Goal: Obtain resource: Obtain resource

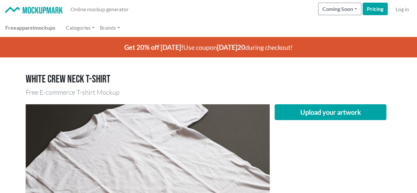
click at [257, 77] on h1 "White crew neck T-shirt" at bounding box center [209, 79] width 366 height 13
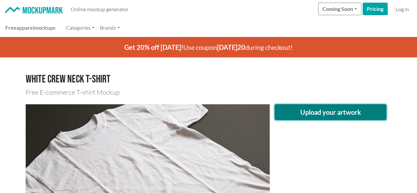
click at [360, 116] on button "Upload your artwork" at bounding box center [331, 112] width 112 height 16
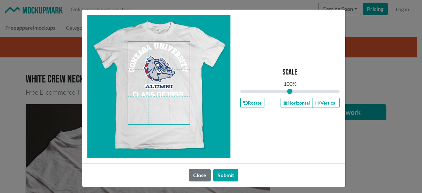
click at [155, 64] on span at bounding box center [159, 83] width 62 height 83
click at [291, 102] on button "Horizontal" at bounding box center [296, 103] width 32 height 10
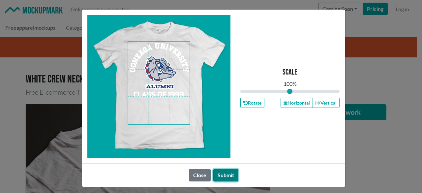
click at [225, 176] on button "Submit" at bounding box center [225, 175] width 25 height 13
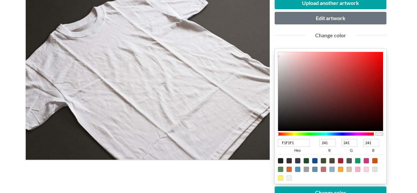
scroll to position [132, 0]
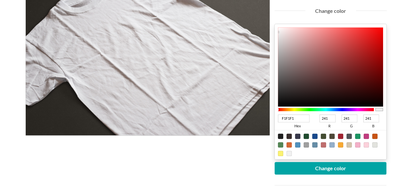
click at [339, 109] on div at bounding box center [326, 109] width 96 height 3
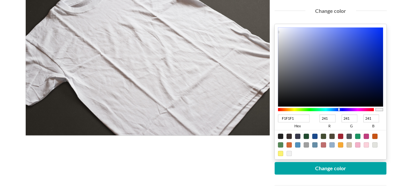
click at [342, 108] on div at bounding box center [326, 109] width 96 height 3
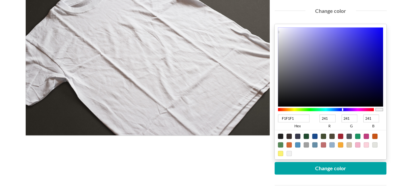
type input "0D06B4"
type input "13"
type input "6"
type input "180"
type input "0C05B3"
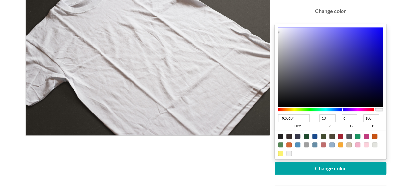
type input "12"
type input "5"
type input "179"
type input "06009D"
type input "6"
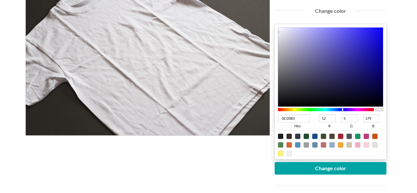
type input "0"
type input "157"
type input "060094"
type input "148"
type input "060093"
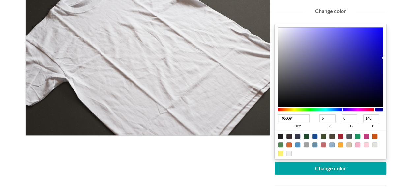
type input "147"
type input "060091"
type input "145"
type input "06008E"
type input "142"
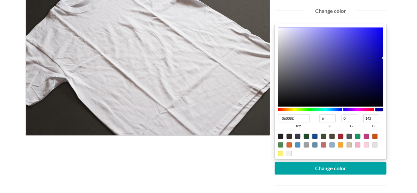
type input "060084"
type input "132"
type input "060080"
type input "128"
type input "06007F"
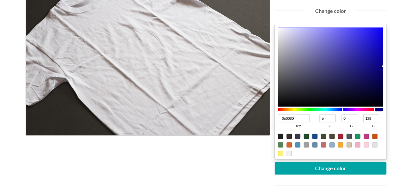
type input "127"
type input "06007E"
type input "126"
drag, startPoint x: 380, startPoint y: 50, endPoint x: 388, endPoint y: 67, distance: 18.6
click at [388, 67] on div "Upload another artwork Edit artwork Change color 06007E hex 6 r 0 g 126 b 100 a…" at bounding box center [331, 104] width 122 height 265
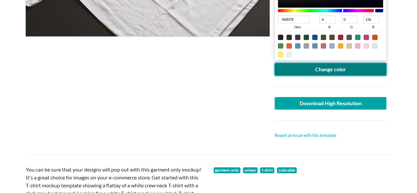
click at [329, 70] on button "Change color" at bounding box center [331, 69] width 112 height 13
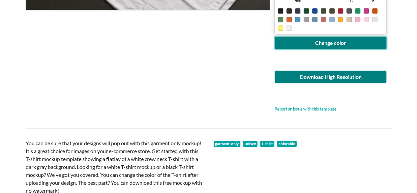
scroll to position [264, 0]
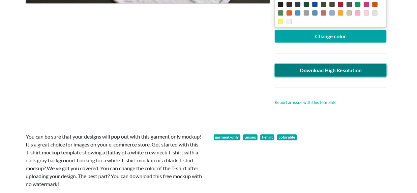
click at [354, 68] on link "Download High Resolution" at bounding box center [331, 70] width 112 height 13
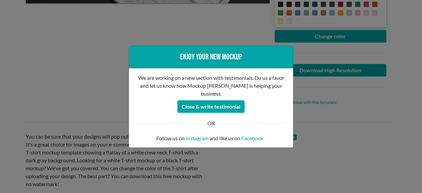
drag, startPoint x: 95, startPoint y: 63, endPoint x: 74, endPoint y: 25, distance: 42.8
click at [95, 63] on div "Enjoy your new mockup We are working on a new section with testimonials. Do us …" at bounding box center [211, 96] width 422 height 193
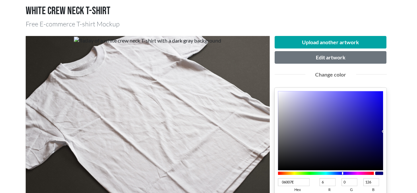
scroll to position [66, 0]
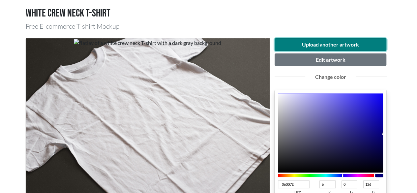
click at [335, 46] on button "Upload another artwork" at bounding box center [331, 44] width 112 height 13
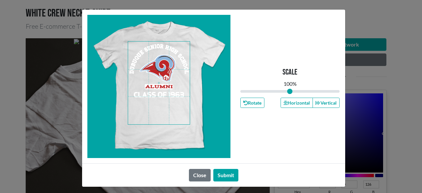
click at [163, 77] on span at bounding box center [159, 83] width 62 height 83
click at [292, 101] on button "Horizontal" at bounding box center [296, 103] width 32 height 10
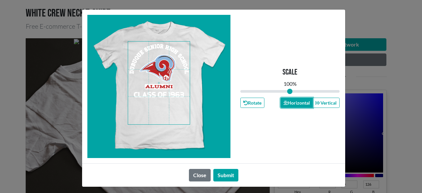
click at [292, 101] on button "Horizontal" at bounding box center [296, 103] width 32 height 10
click at [224, 176] on button "Submit" at bounding box center [225, 175] width 25 height 13
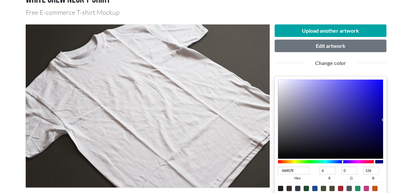
scroll to position [99, 0]
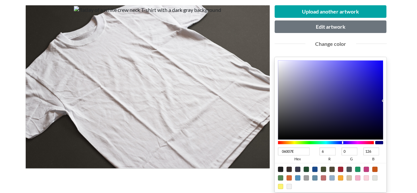
type input "7E0075"
type input "126"
type input "117"
type input "7E0073"
type input "115"
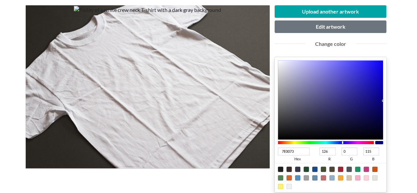
type input "7E0070"
type input "112"
type input "7E0063"
type input "99"
type input "7E0059"
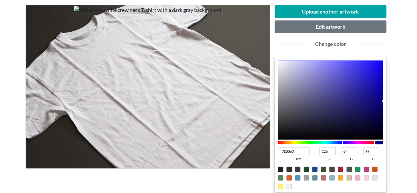
type input "89"
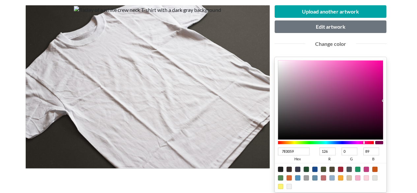
type input "7E004F"
type input "79"
type input "7E0049"
type input "73"
type input "7E0044"
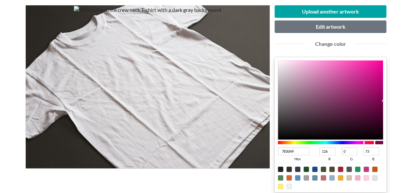
type input "68"
type input "7E003C"
type input "60"
type input "7E0037"
type input "55"
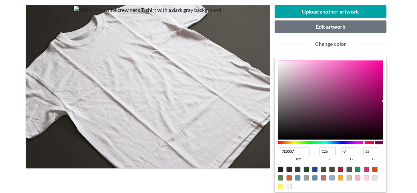
type input "7E0032"
type input "50"
type input "7E002F"
type input "47"
type input "7E002A"
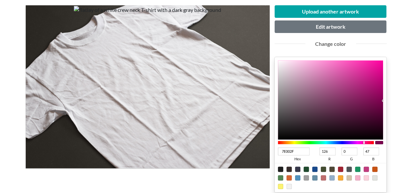
type input "42"
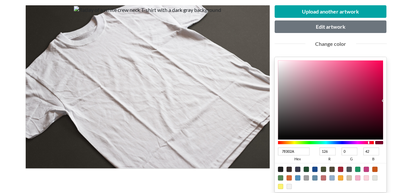
type input "7E0020"
type input "32"
type input "7E001B"
type input "27"
type input "7E0016"
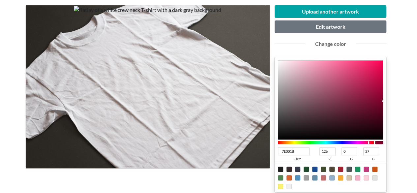
type input "22"
type input "7E0013"
type input "19"
type input "7E0010"
type input "16"
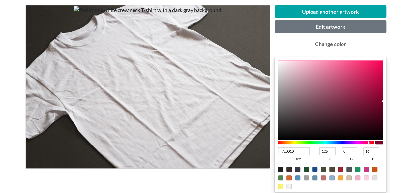
type input "7E000B"
type input "11"
type input "7E0006"
type input "6"
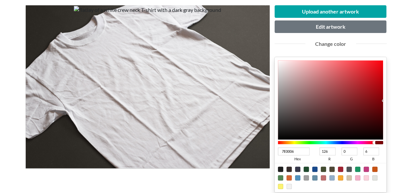
type input "7E0001"
type input "1"
type input "7E0002"
type input "2"
drag, startPoint x: 359, startPoint y: 142, endPoint x: 376, endPoint y: 143, distance: 17.5
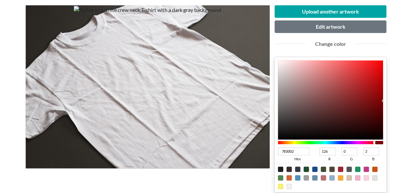
click at [376, 143] on div at bounding box center [330, 142] width 105 height 6
type input "AD090B"
type input "173"
type input "9"
type input "11"
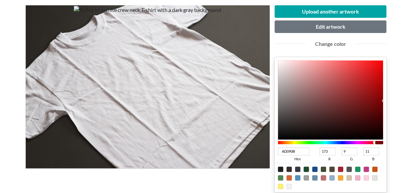
type input "[DATE]"
type input "6"
type input "8"
type input "[DATE]"
type input "2"
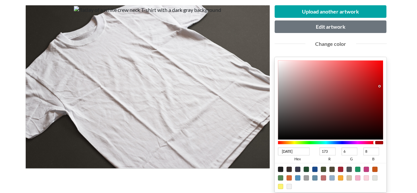
type input "4"
type input "AD0002"
type input "0"
type input "2"
drag, startPoint x: 378, startPoint y: 85, endPoint x: 401, endPoint y: 86, distance: 23.1
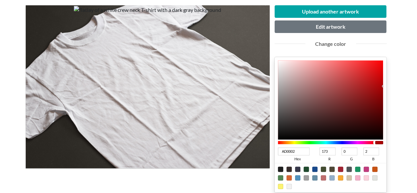
type input "AB0002"
type input "171"
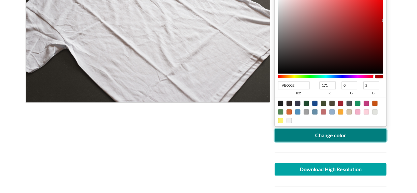
click at [293, 133] on button "Change color" at bounding box center [331, 135] width 112 height 13
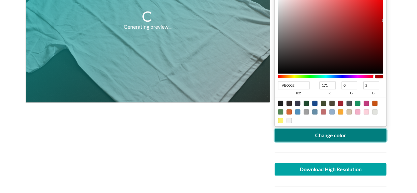
click at [293, 133] on button "Change color" at bounding box center [331, 135] width 112 height 13
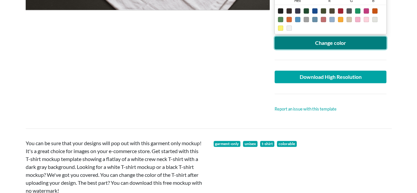
scroll to position [264, 0]
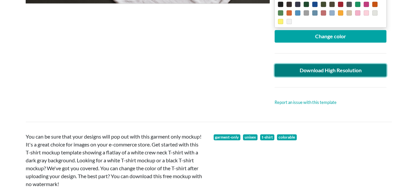
click at [325, 64] on link "Download High Resolution" at bounding box center [331, 70] width 112 height 13
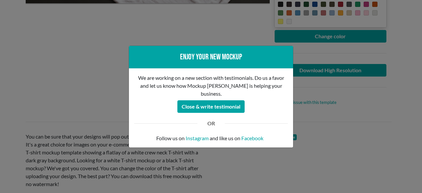
click at [0, 54] on div "Enjoy your new mockup We are working on a new section with testimonials. Do us …" at bounding box center [211, 96] width 422 height 193
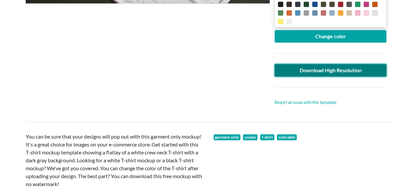
scroll to position [99, 0]
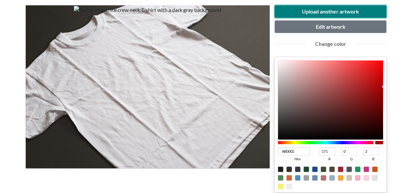
click at [327, 13] on button "Upload another artwork" at bounding box center [331, 11] width 112 height 13
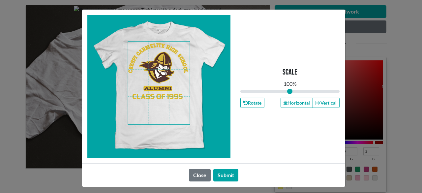
click at [154, 74] on span at bounding box center [159, 83] width 62 height 83
click at [294, 105] on button "Horizontal" at bounding box center [296, 103] width 32 height 10
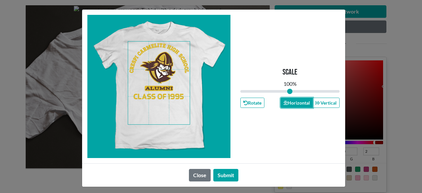
click at [294, 105] on button "Horizontal" at bounding box center [296, 103] width 32 height 10
click at [222, 172] on button "Submit" at bounding box center [225, 175] width 25 height 13
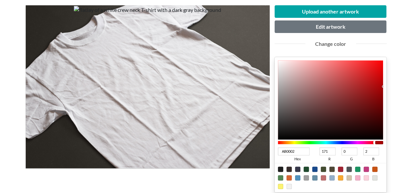
type input "5E0A0B"
type input "94"
type input "10"
type input "11"
click at [372, 110] on div at bounding box center [330, 99] width 105 height 79
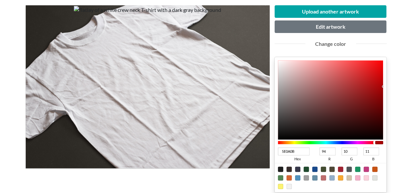
type input "5D090A"
type input "93"
type input "9"
type input "10"
type input "4D0809"
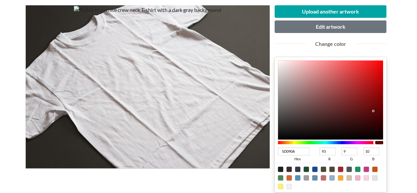
type input "77"
type input "8"
type input "9"
type input "490809"
type input "73"
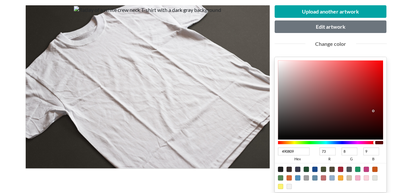
type input "3C0506"
type input "60"
type input "5"
type input "6"
type input "360405"
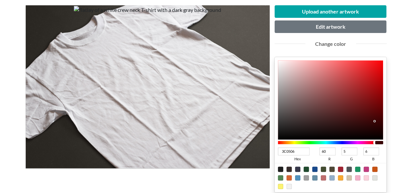
type input "54"
type input "4"
type input "5"
type input "350304"
type input "53"
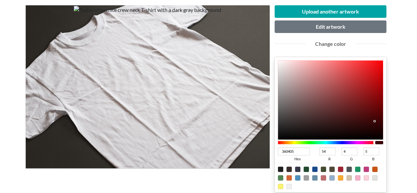
type input "3"
type input "4"
type input "340304"
type input "52"
type input "310102"
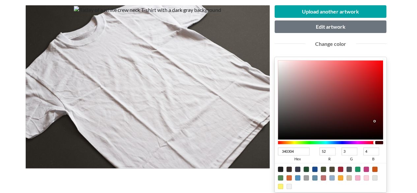
type input "49"
type input "1"
type input "2"
type input "300102"
type input "48"
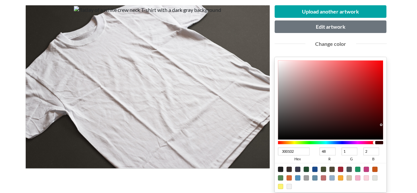
type input "320102"
type input "50"
type input "330102"
type input "51"
type input "360102"
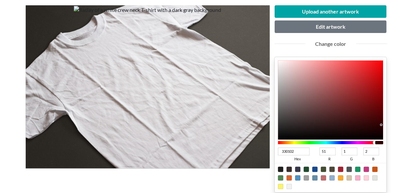
type input "54"
type input "380102"
type input "56"
type input "3D0102"
type input "61"
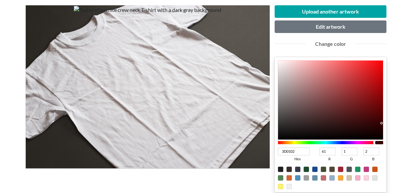
type input "3F0102"
type input "63"
type input "410102"
type input "65"
type input "430102"
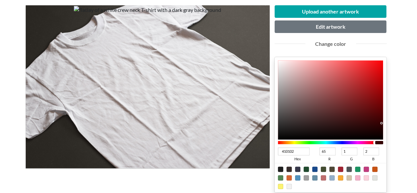
type input "67"
type input "470102"
type input "71"
type input "4B0102"
type input "75"
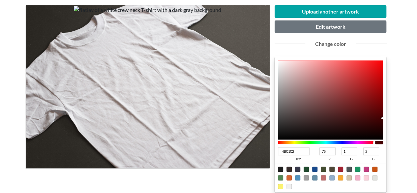
type input "4F0102"
type input "79"
drag, startPoint x: 372, startPoint y: 115, endPoint x: 381, endPoint y: 115, distance: 9.2
click at [382, 114] on div at bounding box center [330, 99] width 105 height 79
type input "4F013E"
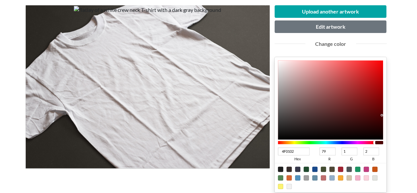
type input "62"
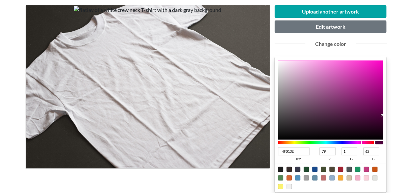
click at [361, 141] on div at bounding box center [326, 142] width 96 height 3
type input "4F012E"
type input "46"
type input "4F0128"
type input "40"
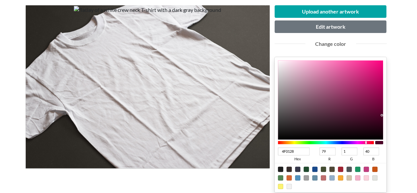
type input "4F0125"
type input "37"
type input "4F0122"
type input "34"
type input "4F011E"
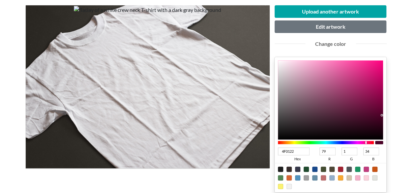
type input "30"
type input "4F011D"
type input "29"
type input "4F011A"
type input "26"
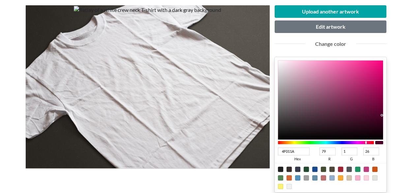
type input "4F0118"
type input "24"
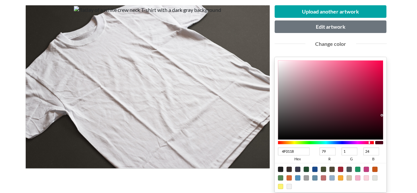
type input "4F0115"
type input "21"
type input "4F0112"
type input "18"
type input "4F010E"
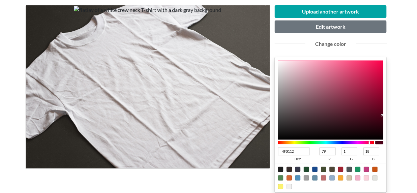
type input "14"
type input "4F010D"
type input "13"
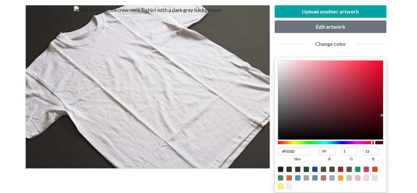
type input "4F0105"
type input "5"
type input "4F0102"
type input "2"
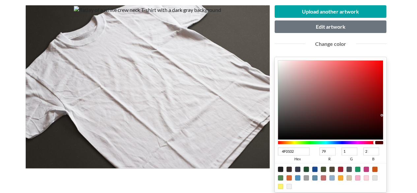
type input "4F0128"
type input "40"
type input "3C014F"
type input "60"
type input "79"
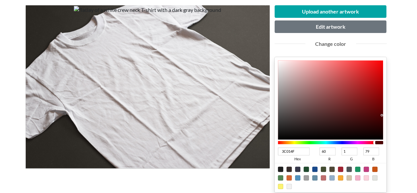
type input "0C014F"
type input "12"
type input "01214F"
type input "1"
type input "33"
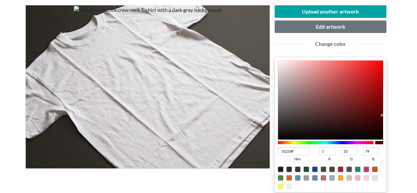
type input "01444F"
type input "68"
type input "014F3E"
type input "79"
type input "62"
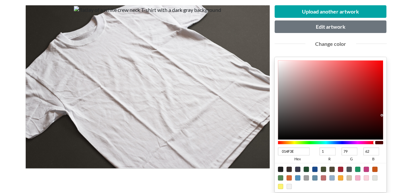
type input "014F25"
type input "37"
type input "014F06"
type input "6"
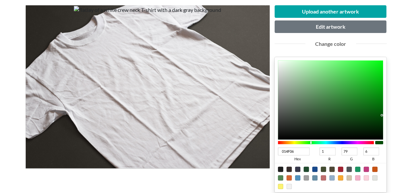
type input "174F01"
type input "23"
type input "1"
type input "314F01"
type input "49"
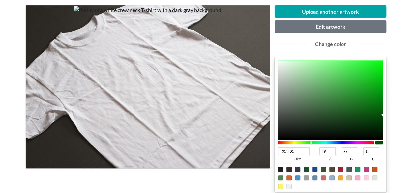
type input "444F01"
type input "68"
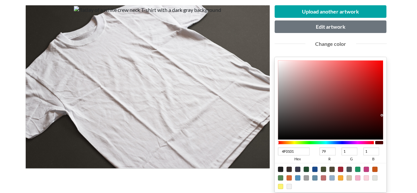
drag, startPoint x: 365, startPoint y: 141, endPoint x: 274, endPoint y: 139, distance: 90.3
click at [275, 139] on div "4F0101 hex 79 r 1 g 1 b 100 a" at bounding box center [331, 124] width 112 height 135
drag, startPoint x: 372, startPoint y: 108, endPoint x: 389, endPoint y: 111, distance: 17.5
click at [384, 111] on div "5B0202 hex 91 r 2 g 2 b 100 a" at bounding box center [331, 124] width 112 height 135
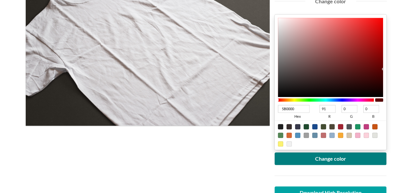
scroll to position [165, 0]
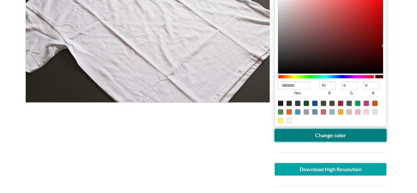
click at [341, 136] on button "Change color" at bounding box center [331, 135] width 112 height 13
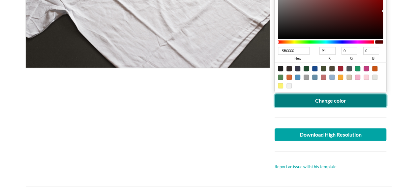
scroll to position [264, 0]
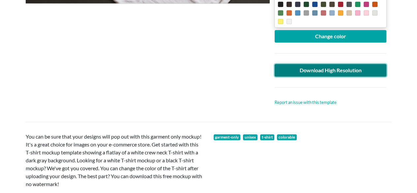
click at [360, 72] on link "Download High Resolution" at bounding box center [331, 70] width 112 height 13
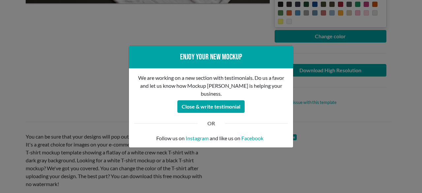
click at [33, 47] on div "Enjoy your new mockup We are working on a new section with testimonials. Do us …" at bounding box center [211, 96] width 422 height 193
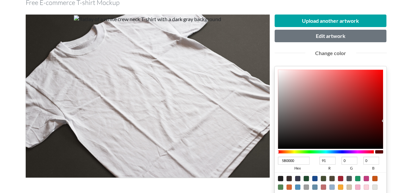
scroll to position [66, 0]
